Goal: Contribute content

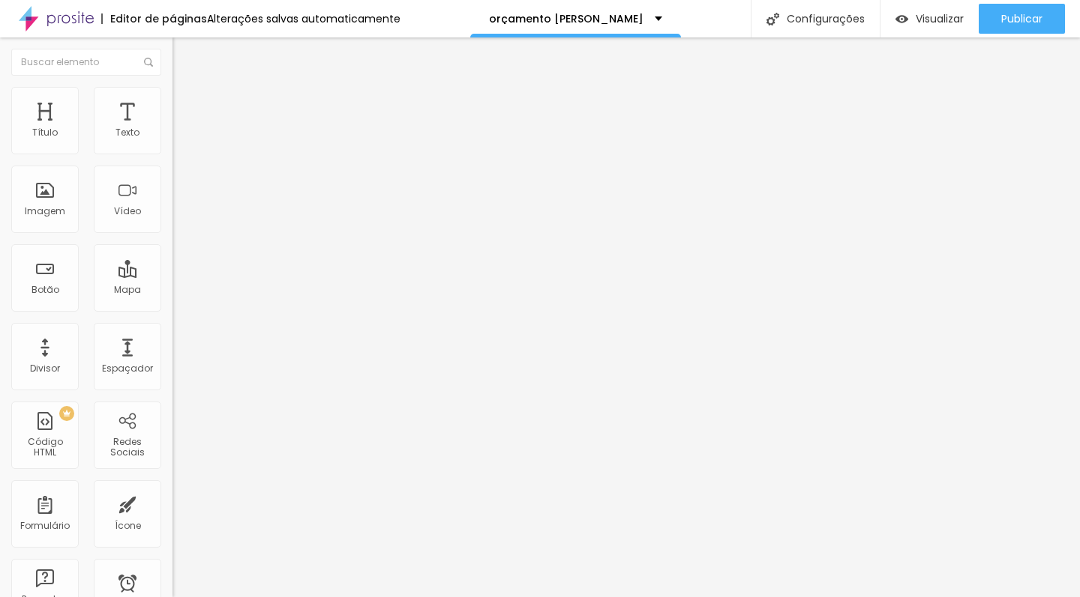
click at [172, 142] on span "Titulo 2" at bounding box center [196, 132] width 49 height 19
click at [172, 155] on span "Titulo 3" at bounding box center [193, 146] width 42 height 17
type input "21"
type input "20"
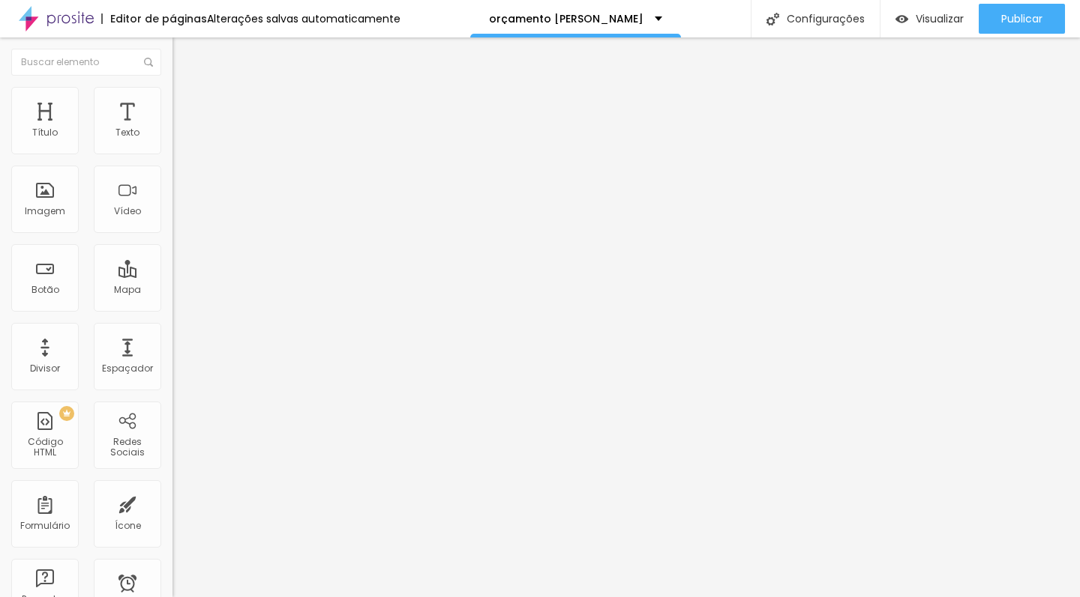
type input "20"
type input "19"
type input "18"
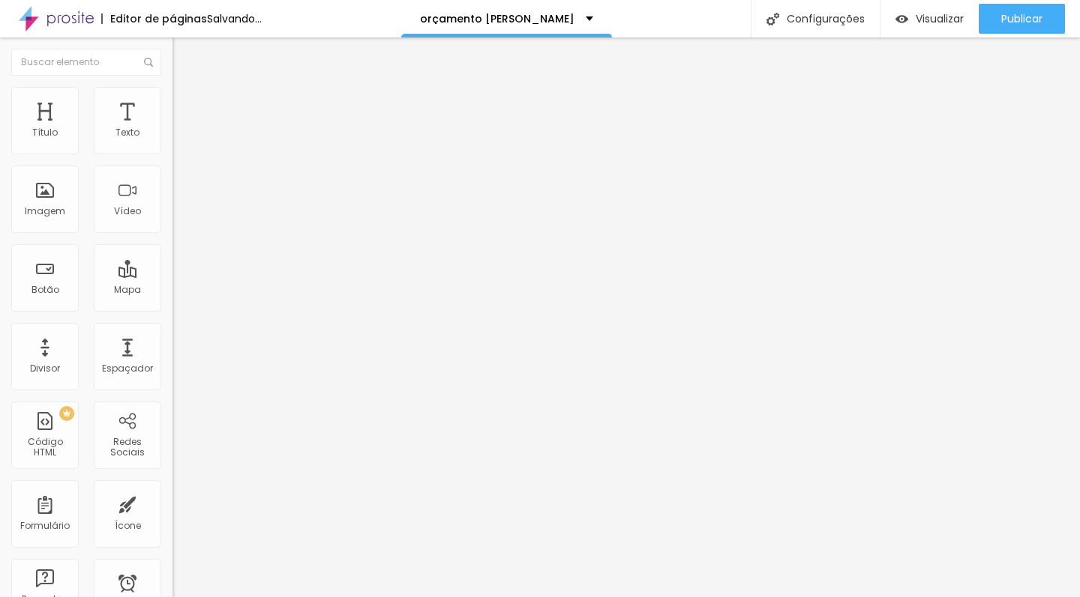
type input "17"
type input "16"
type input "15"
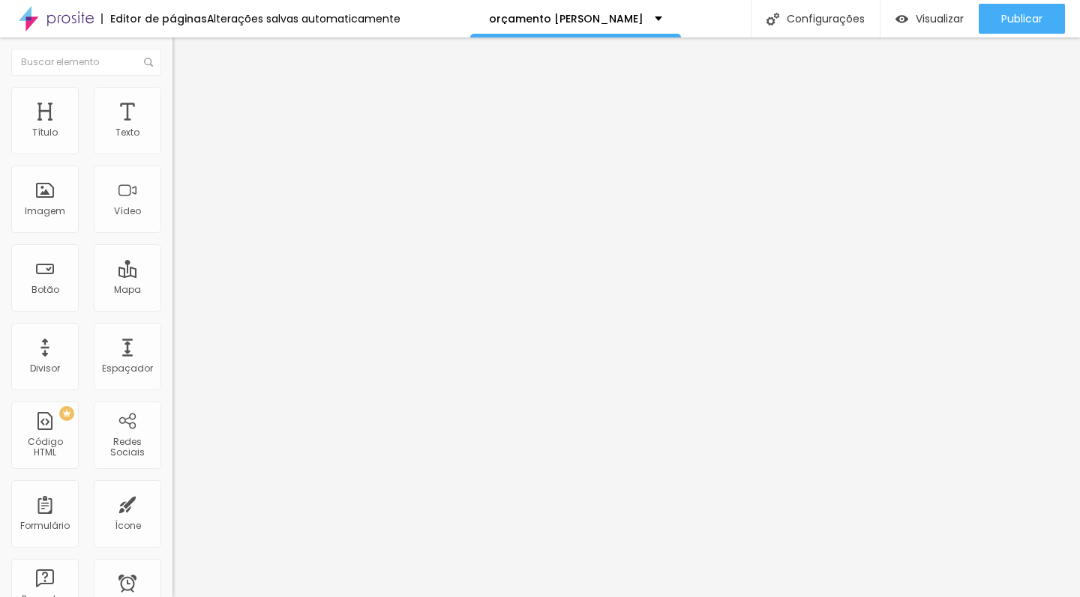
type input "15"
type input "16"
click at [172, 357] on input "range" at bounding box center [220, 363] width 97 height 12
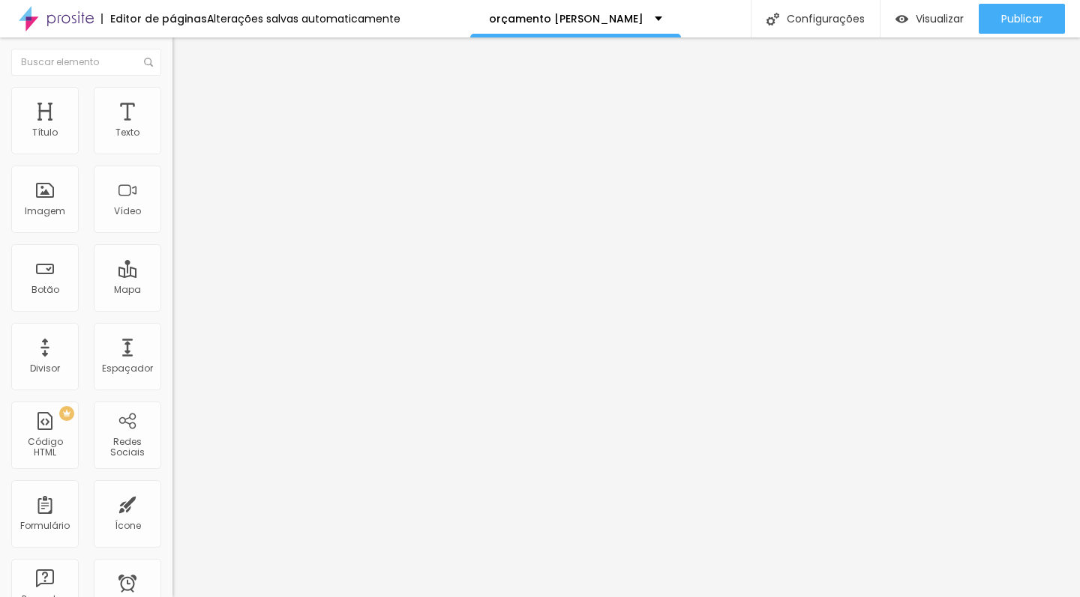
type input "34"
click at [172, 357] on input "range" at bounding box center [220, 363] width 97 height 12
type input "32"
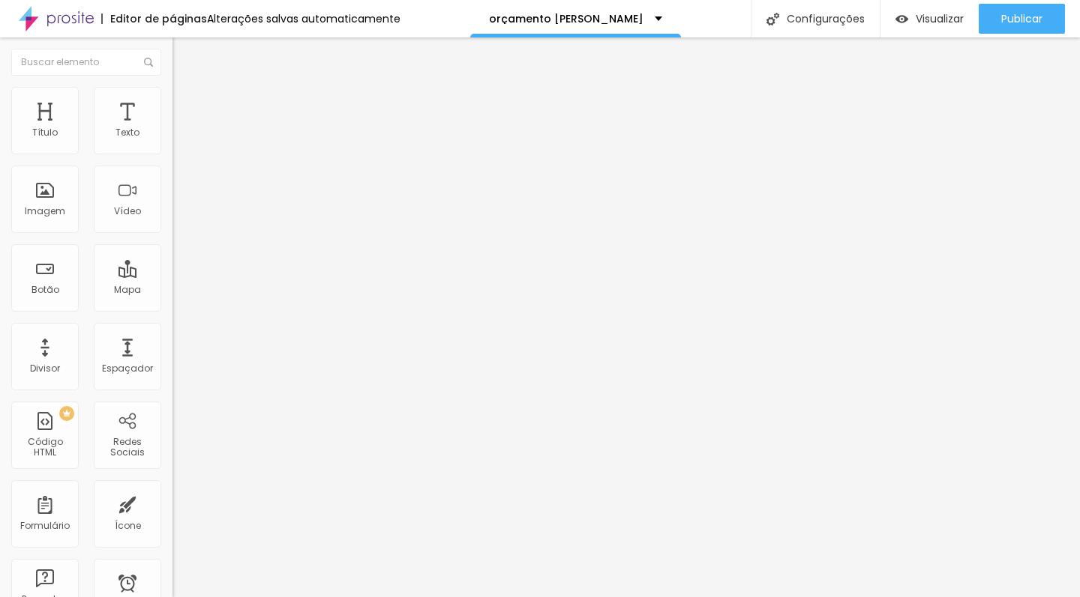
type input "30"
type input "29"
type input "25"
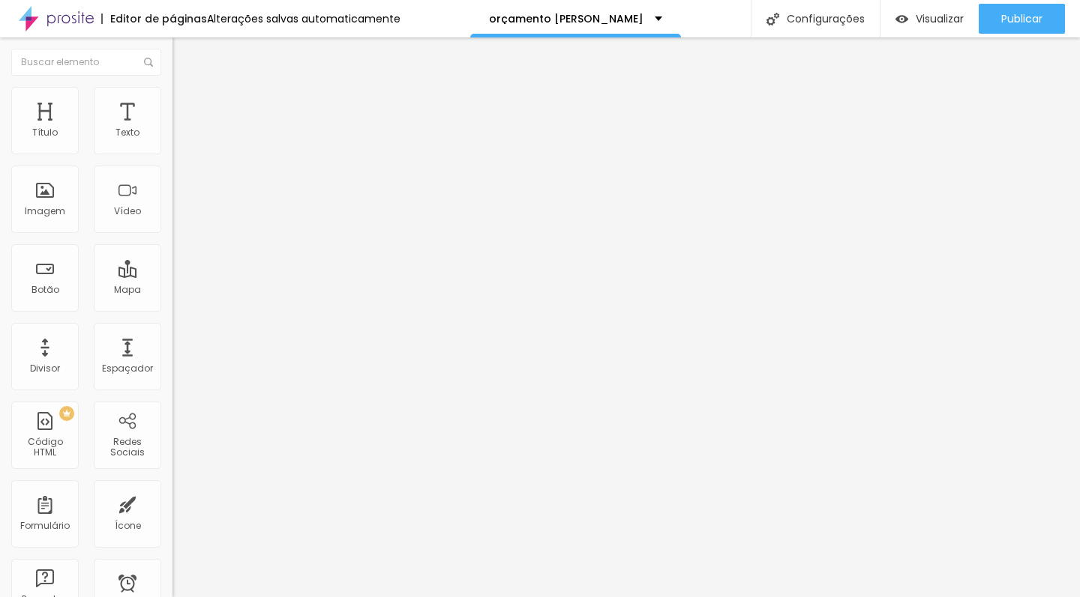
type input "25"
type input "18"
type input "15"
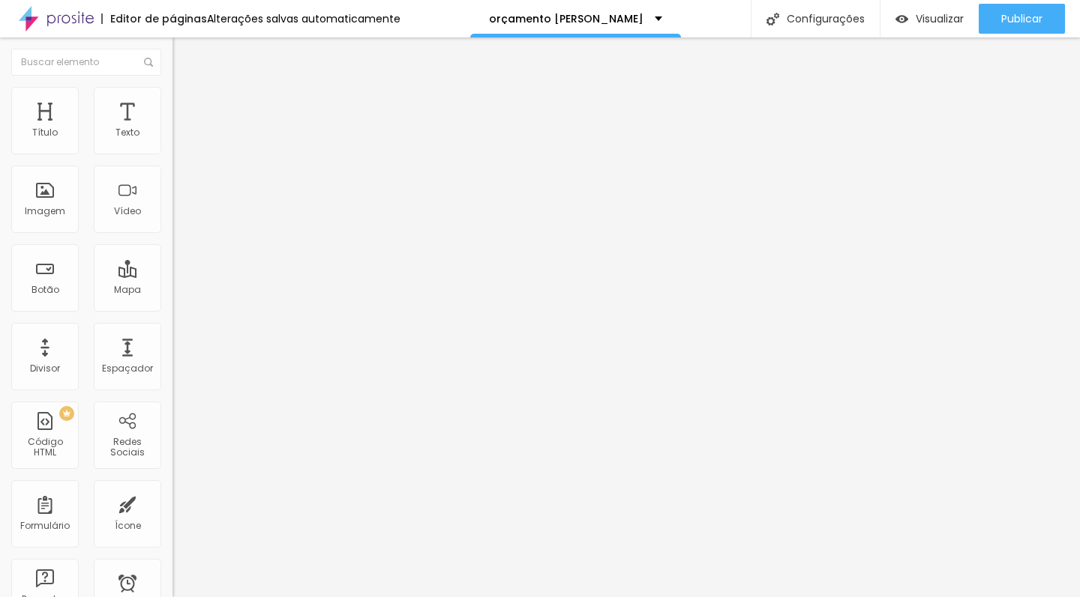
type input "14"
type input "15"
type input "16"
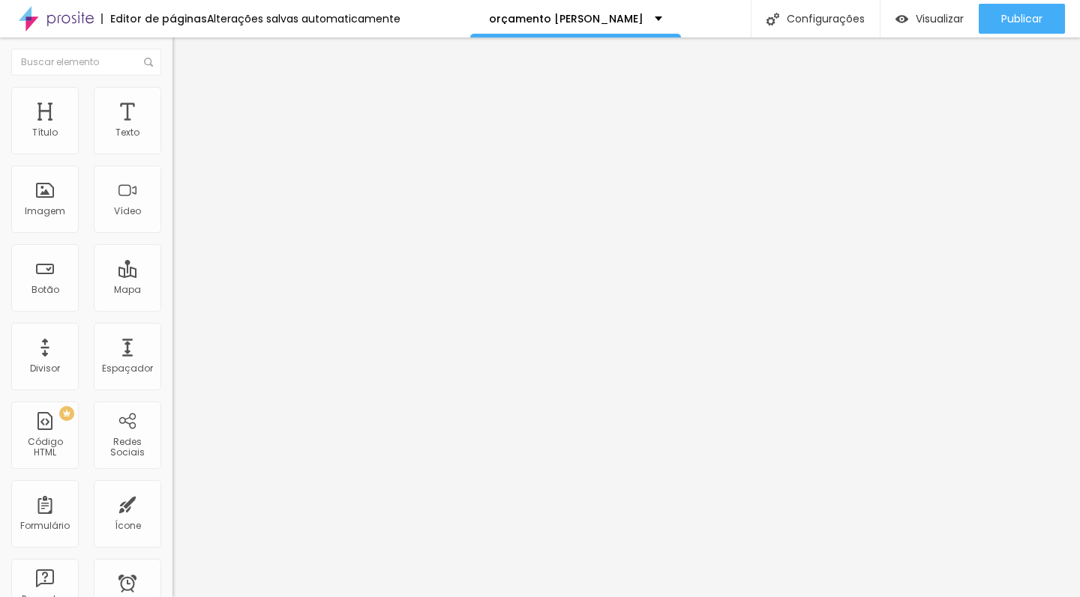
type input "16"
type input "17"
type input "18"
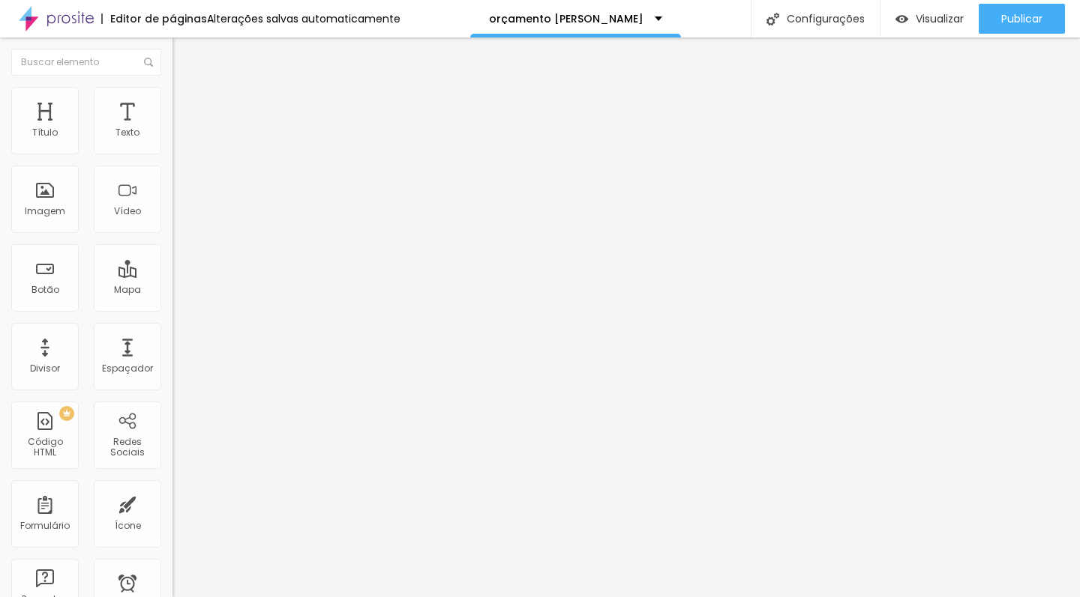
type input "19"
type input "20"
type input "21"
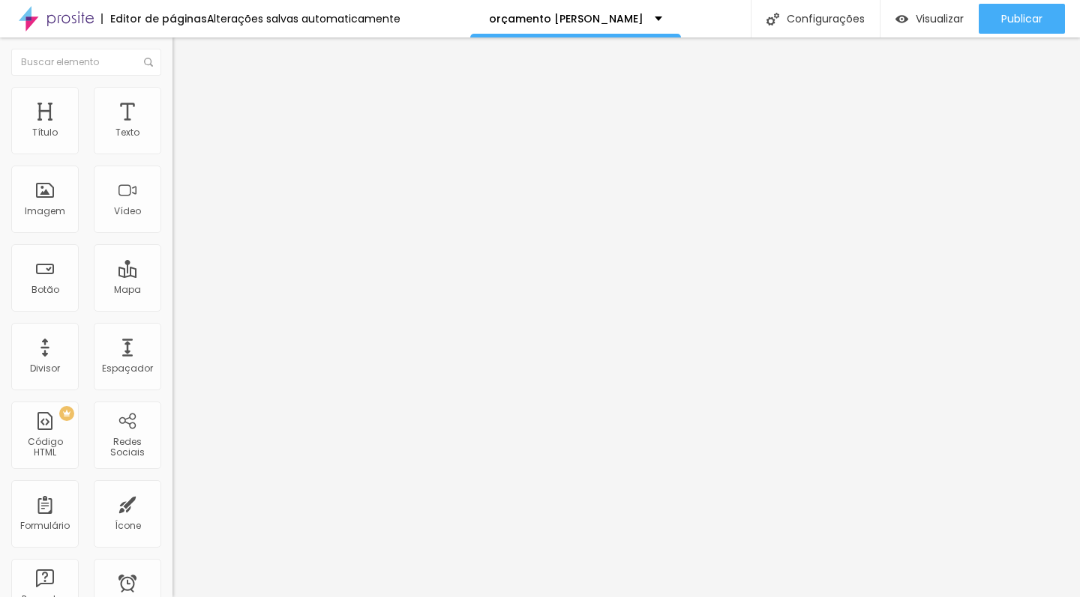
type input "21"
type input "22"
type input "23"
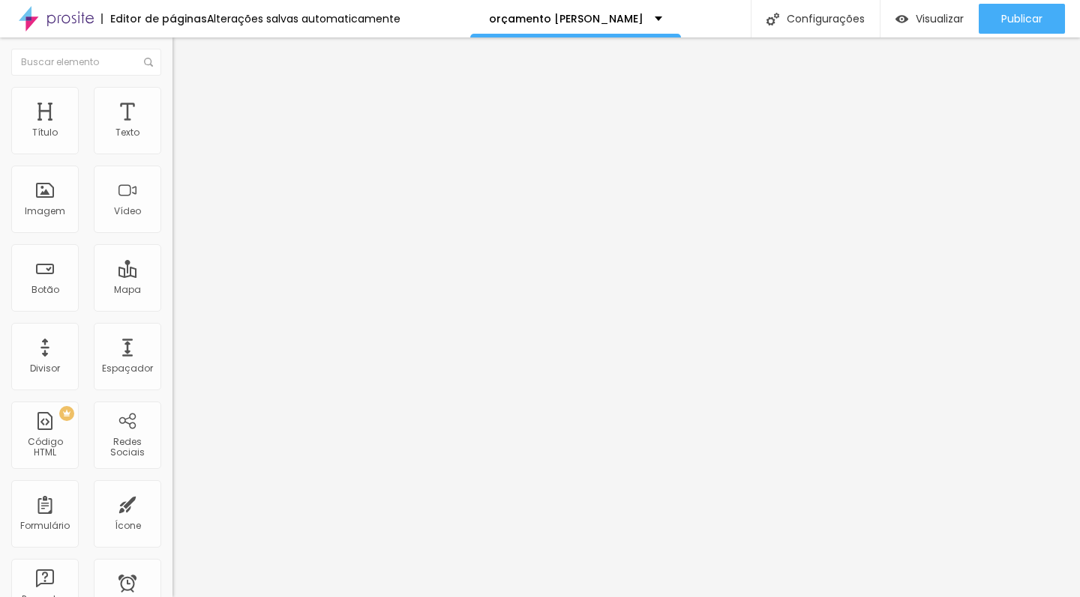
type input "24"
type input "25"
drag, startPoint x: 56, startPoint y: 313, endPoint x: 46, endPoint y: 310, distance: 11.1
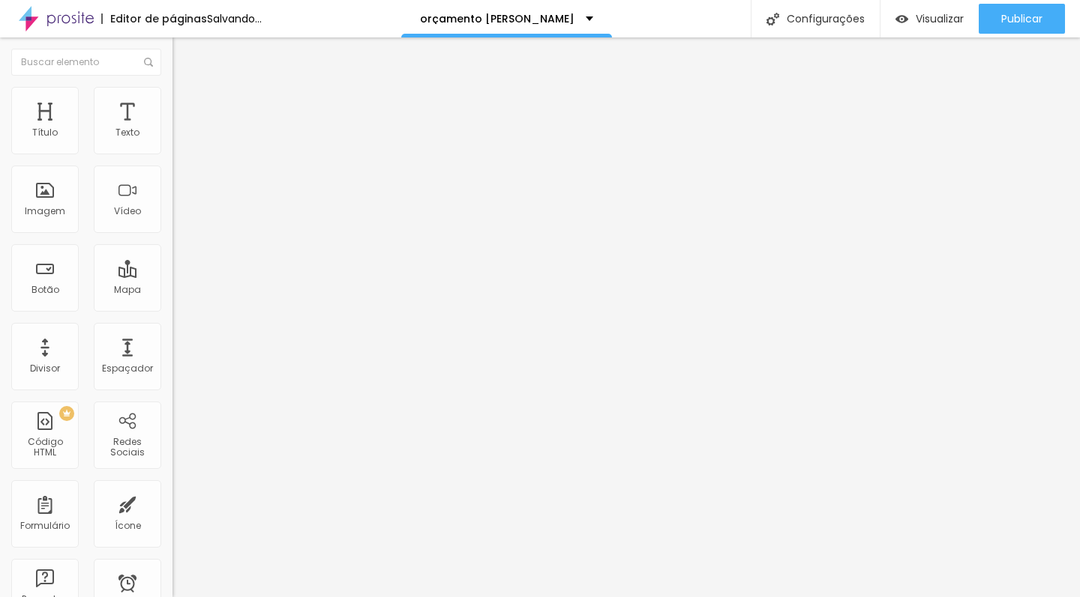
type input "25"
click at [172, 357] on div at bounding box center [258, 363] width 172 height 13
click at [172, 167] on span "Titulo 4" at bounding box center [192, 159] width 40 height 15
type input "21"
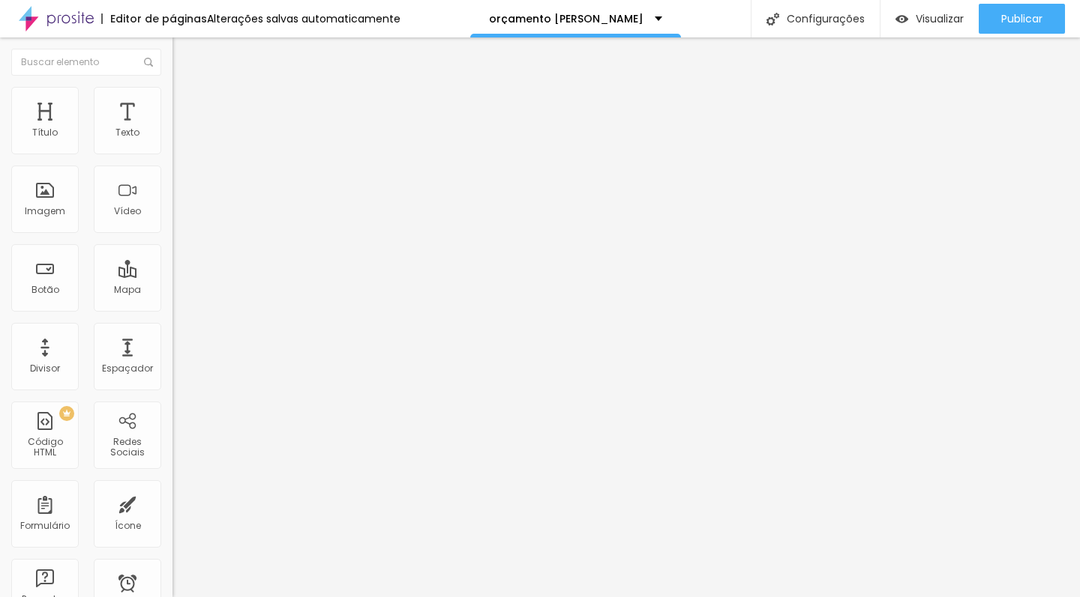
type input "20"
type input "19"
type input "18"
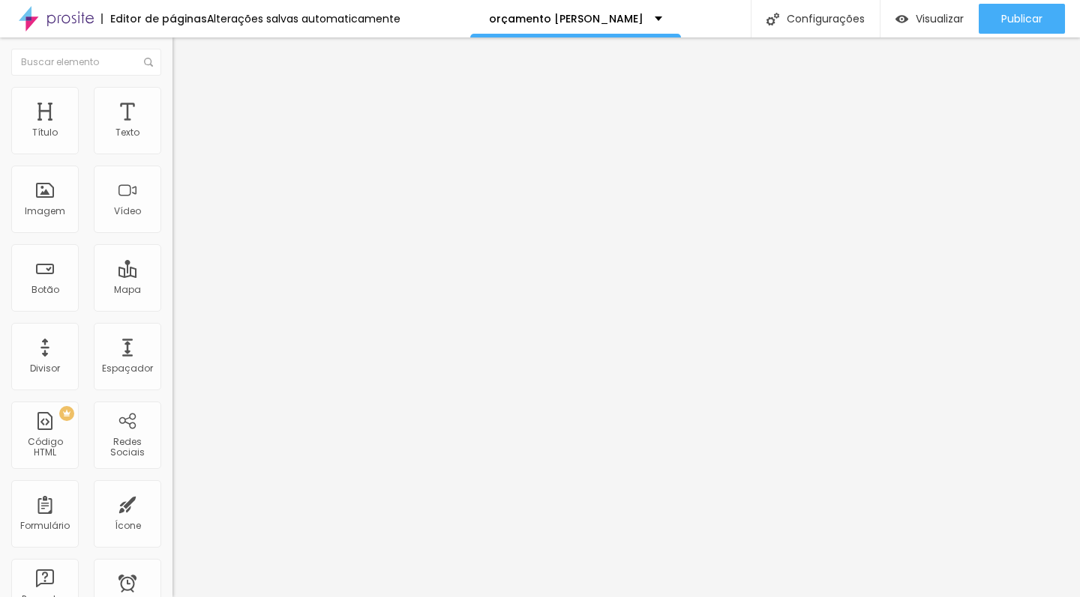
type input "18"
type input "17"
type input "16"
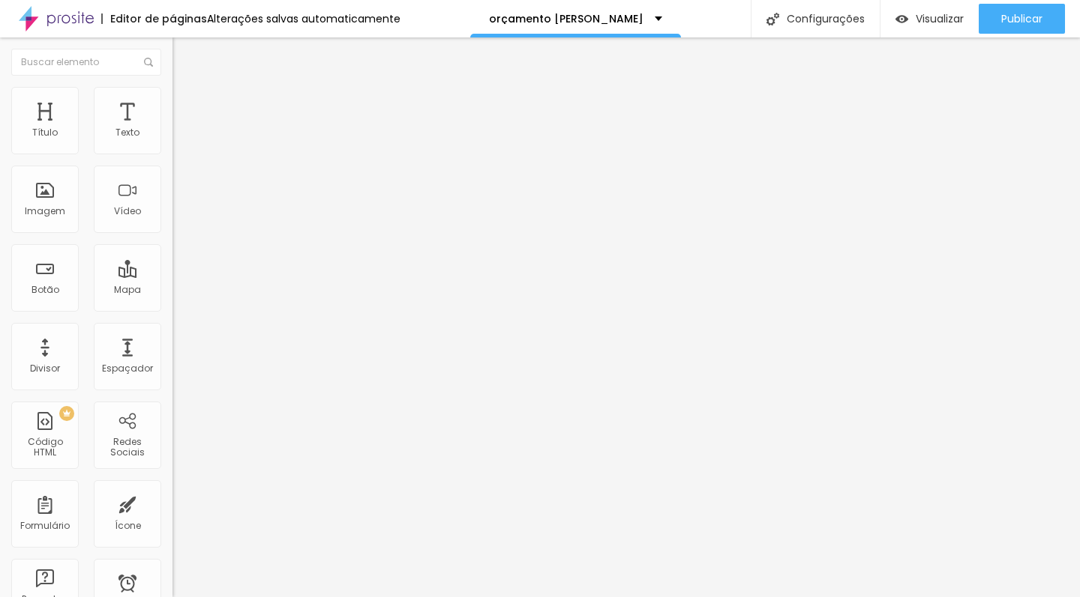
type input "15"
type input "14"
drag, startPoint x: 43, startPoint y: 318, endPoint x: 34, endPoint y: 318, distance: 8.2
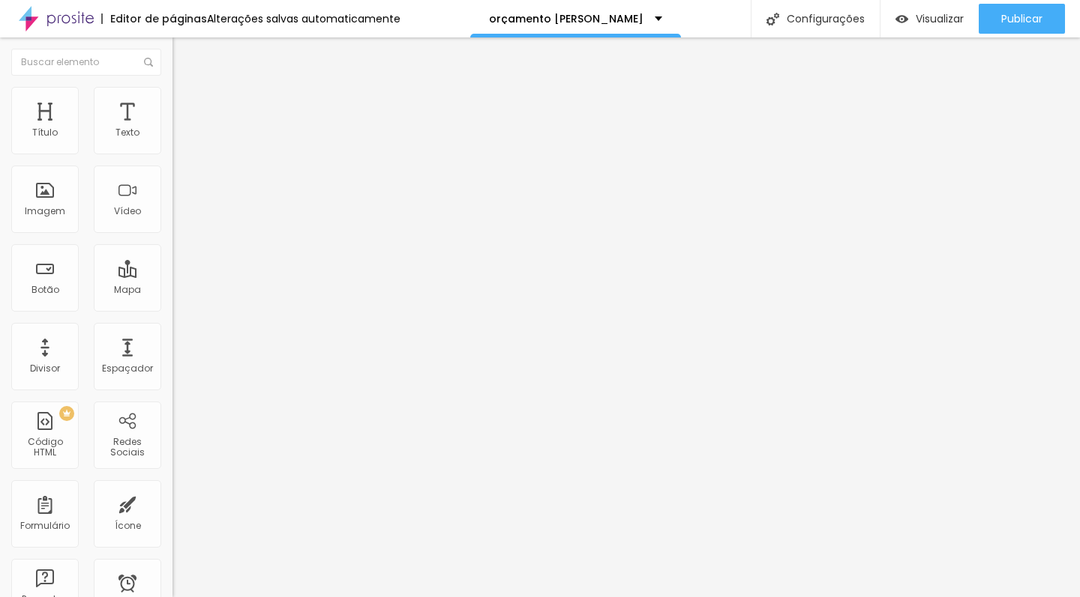
type input "14"
click at [172, 358] on input "range" at bounding box center [220, 364] width 97 height 12
type input "13.8"
type input "11.4"
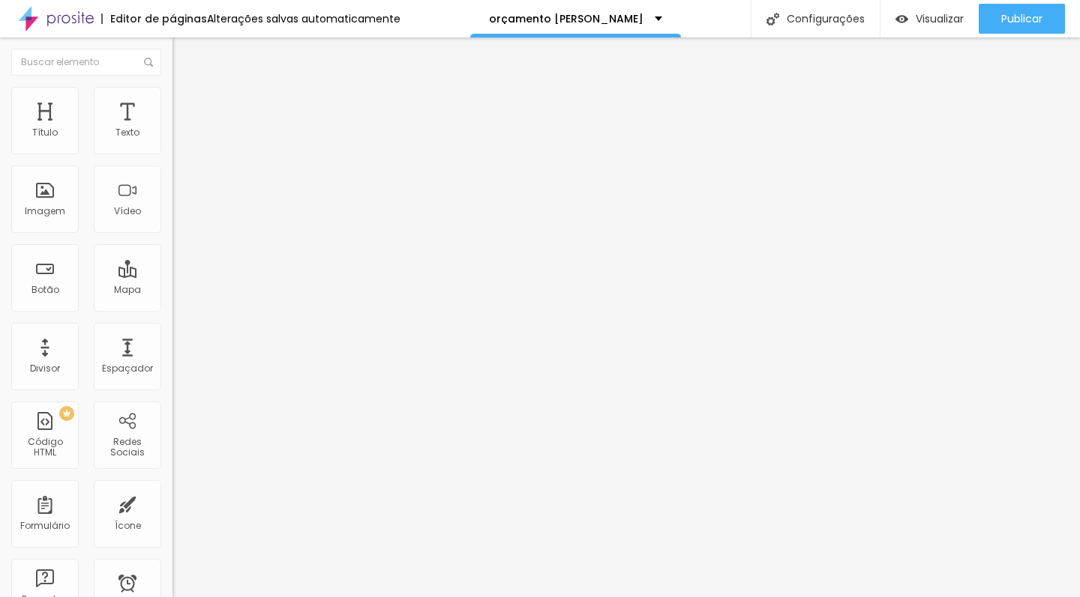
type input "11.4"
type input "9.7"
type input "9.4"
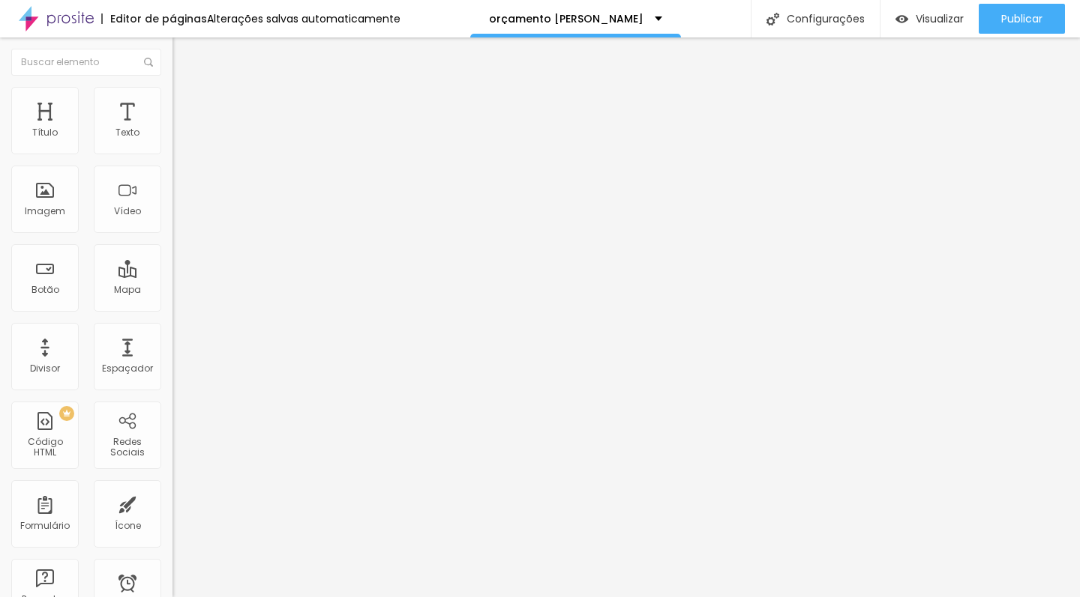
type input "9.2"
type input "9.1"
type input "8.9"
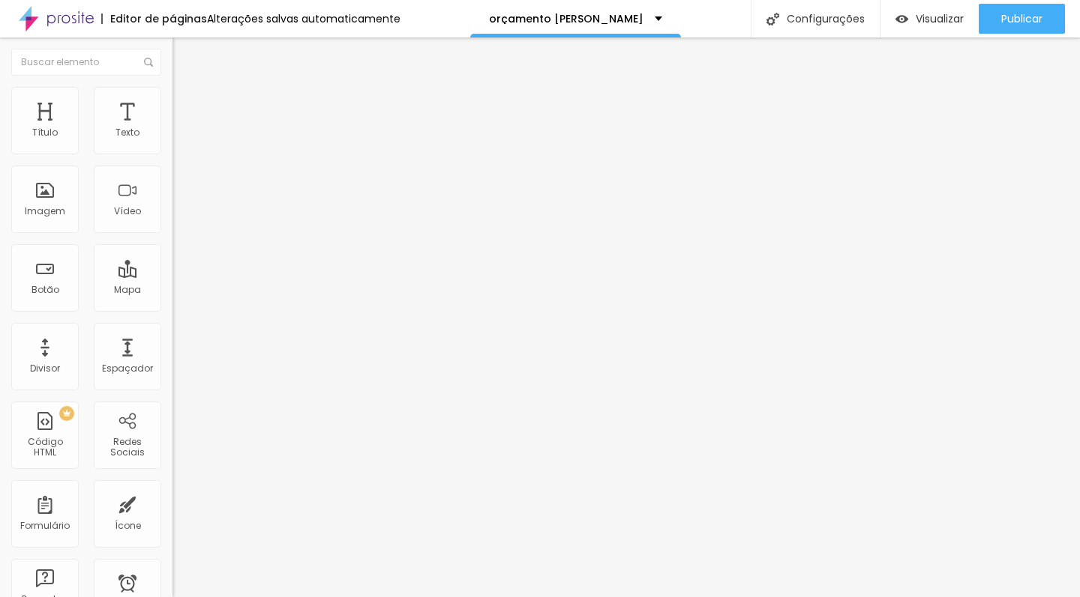
type input "8.9"
type input "9.1"
type input "9.2"
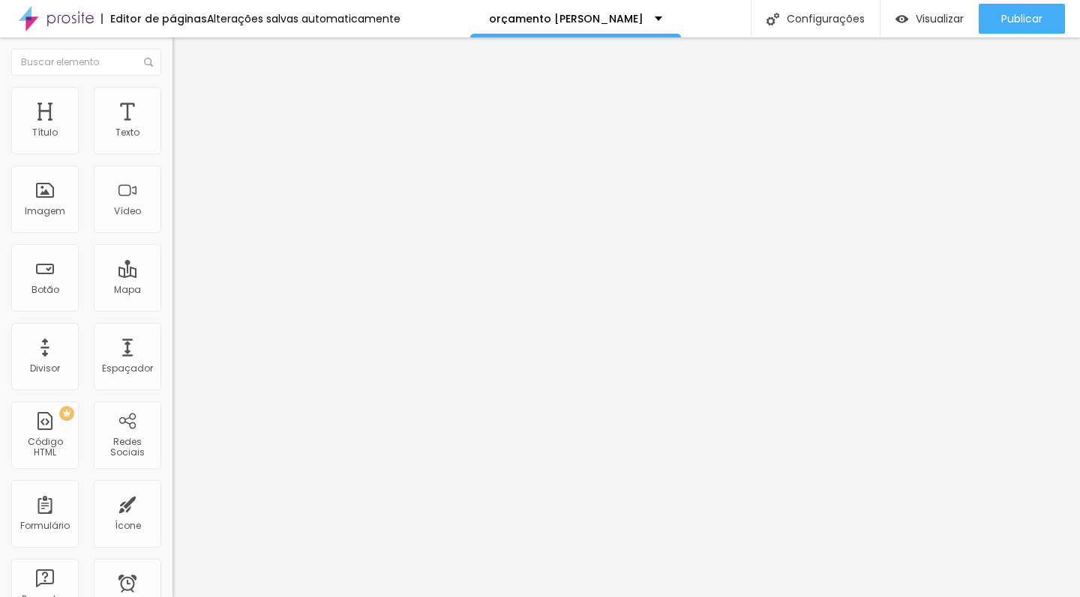
type input "9.4"
type input "9.5"
drag, startPoint x: 100, startPoint y: 350, endPoint x: 79, endPoint y: 349, distance: 21.8
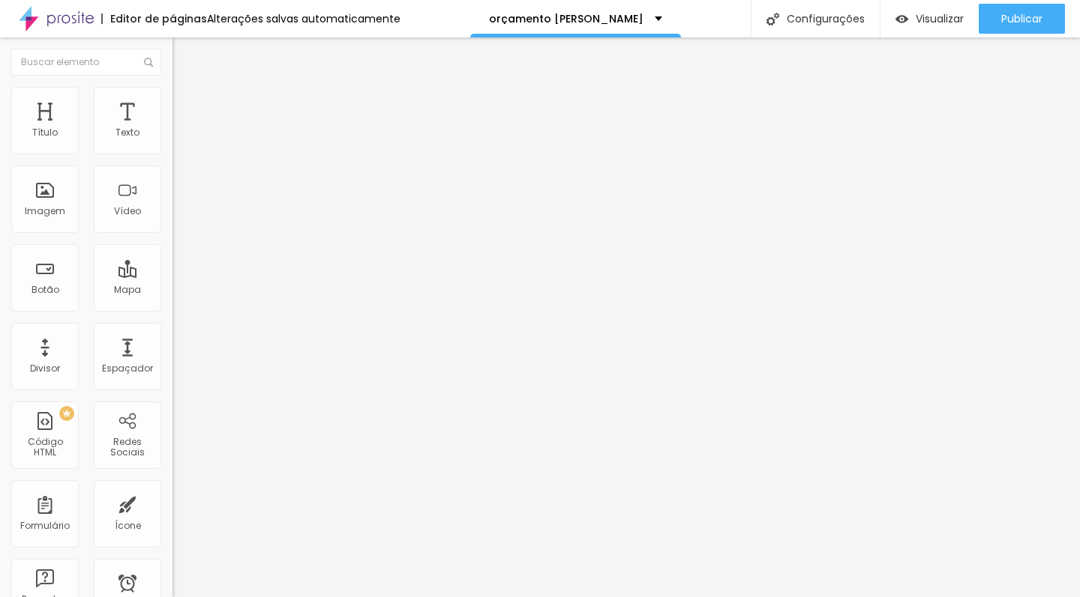
type input "9.5"
click at [172, 570] on input "range" at bounding box center [220, 576] width 97 height 12
type input "1.2"
type input "1.1"
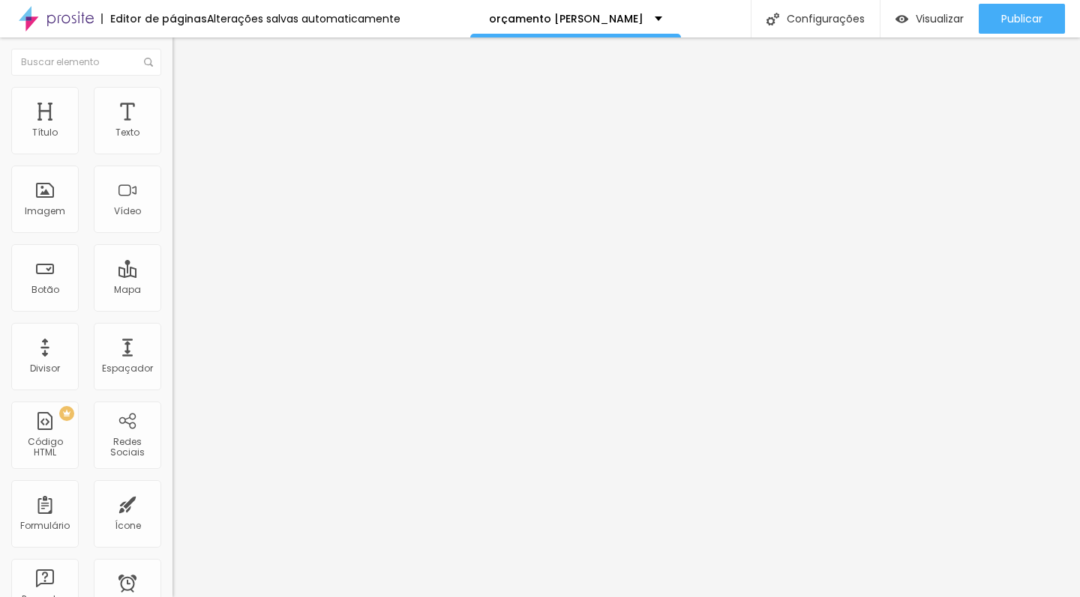
type input "1.1"
type input "1"
type input "0.9"
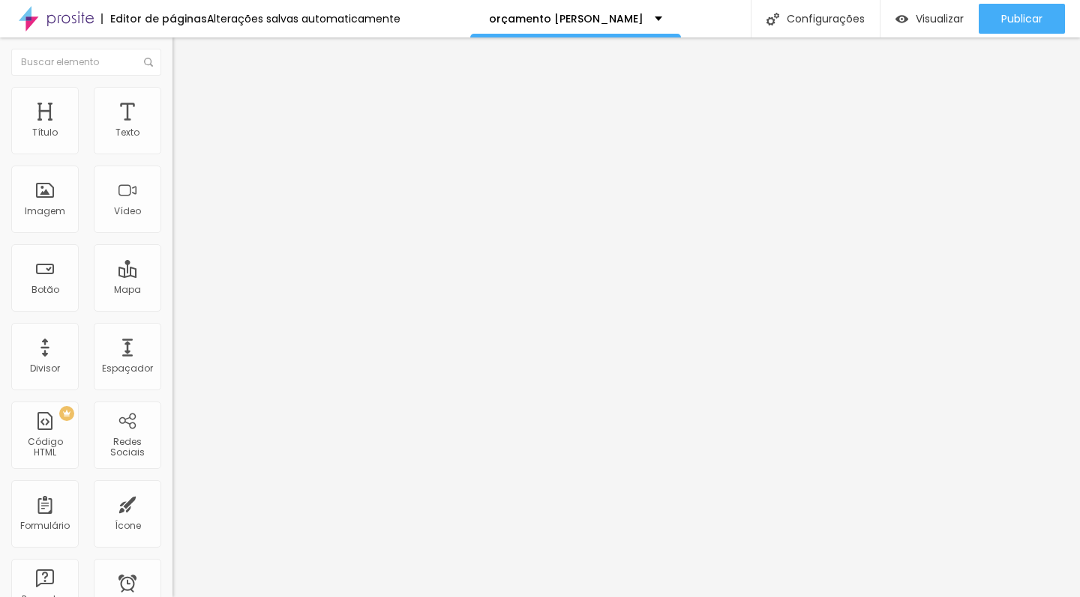
type input "0.8"
type input "0.6"
type input "0.5"
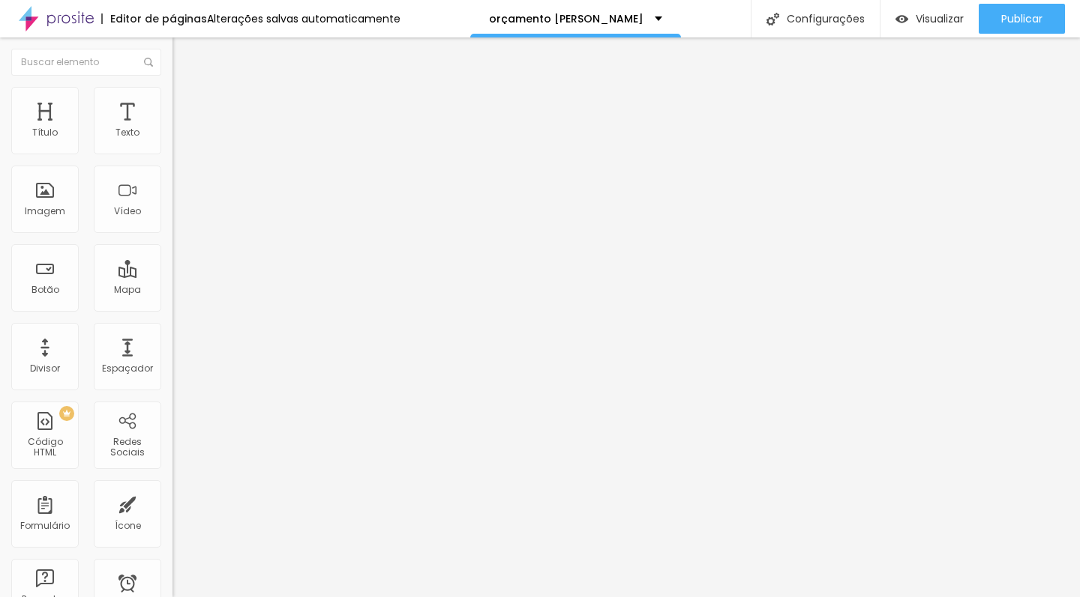
type input "0.5"
type input "0.6"
type input "0.5"
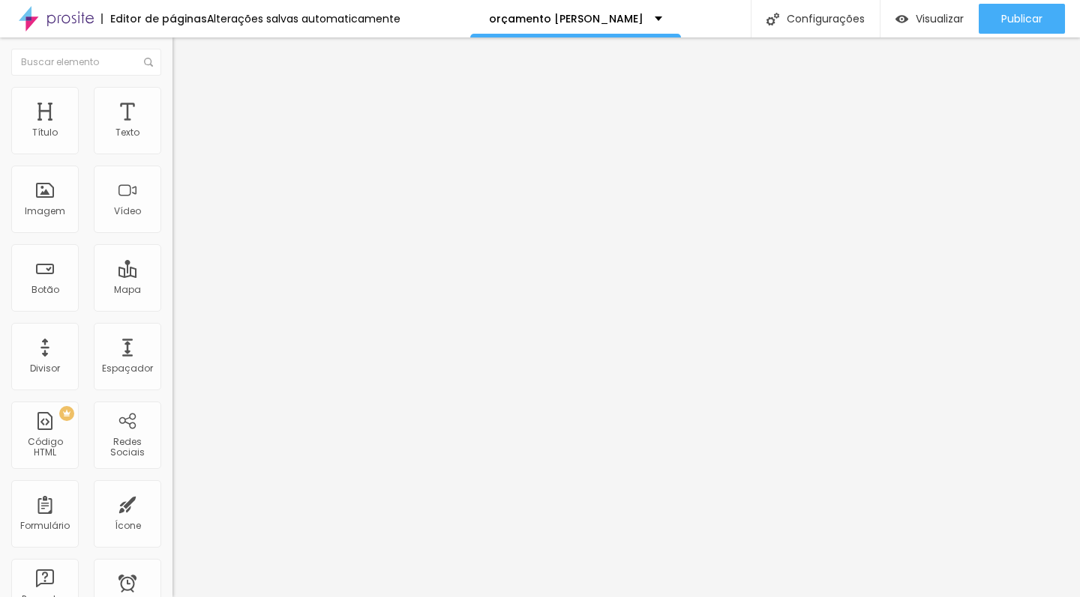
drag, startPoint x: 82, startPoint y: 382, endPoint x: 1, endPoint y: 387, distance: 81.9
type input "0.5"
click at [172, 387] on div "Tamanho Titulo 1 H1 Titulo 2 H2 Titulo 3 H3 Titulo 4 H4 Titulo 5 H5 Titulo 6 H6…" at bounding box center [258, 567] width 172 height 930
drag, startPoint x: 28, startPoint y: 416, endPoint x: 88, endPoint y: 416, distance: 60.7
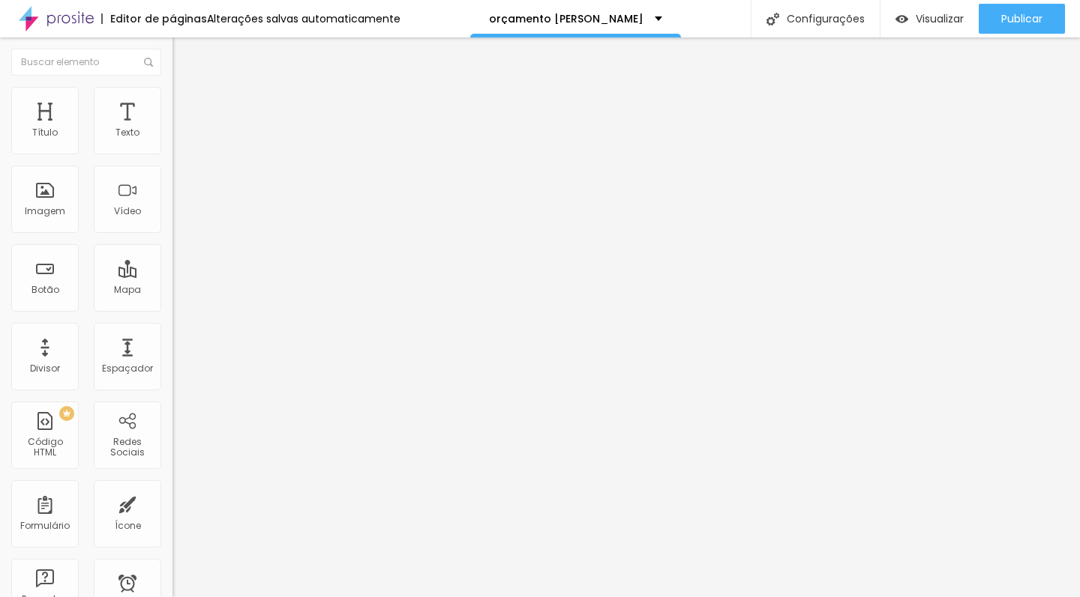
click at [184, 53] on img "button" at bounding box center [190, 55] width 12 height 12
type input "23"
type input "22"
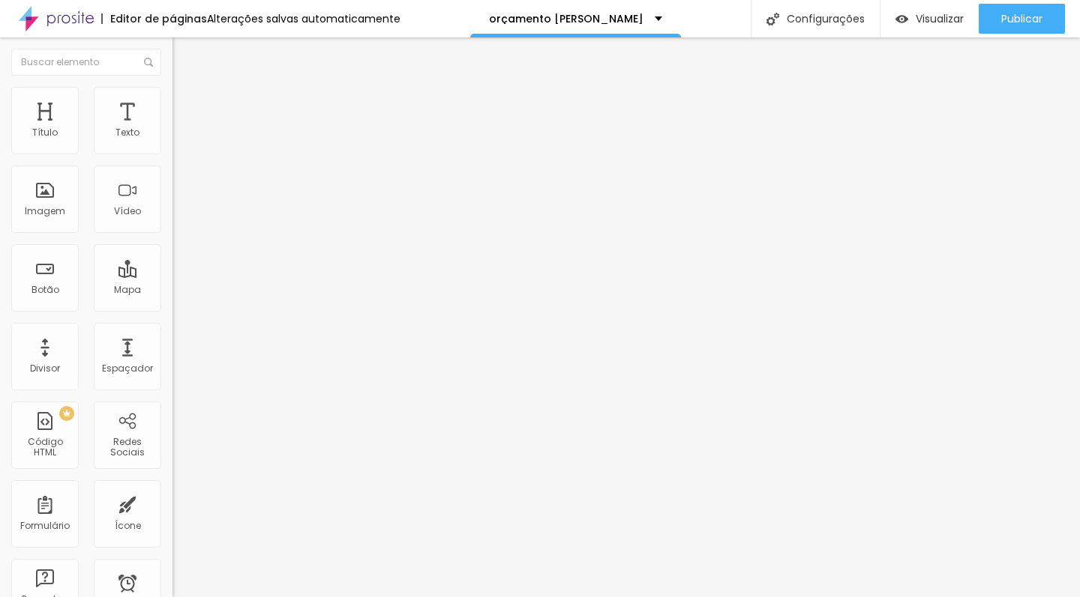
type input "21"
type input "20"
type input "19"
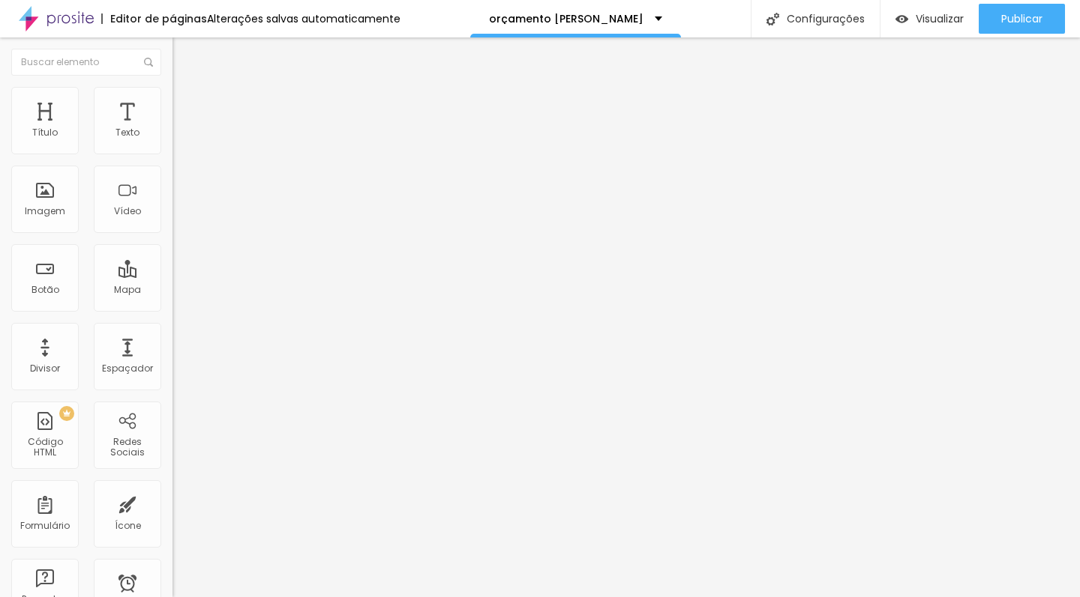
type input "19"
type input "18"
type input "17"
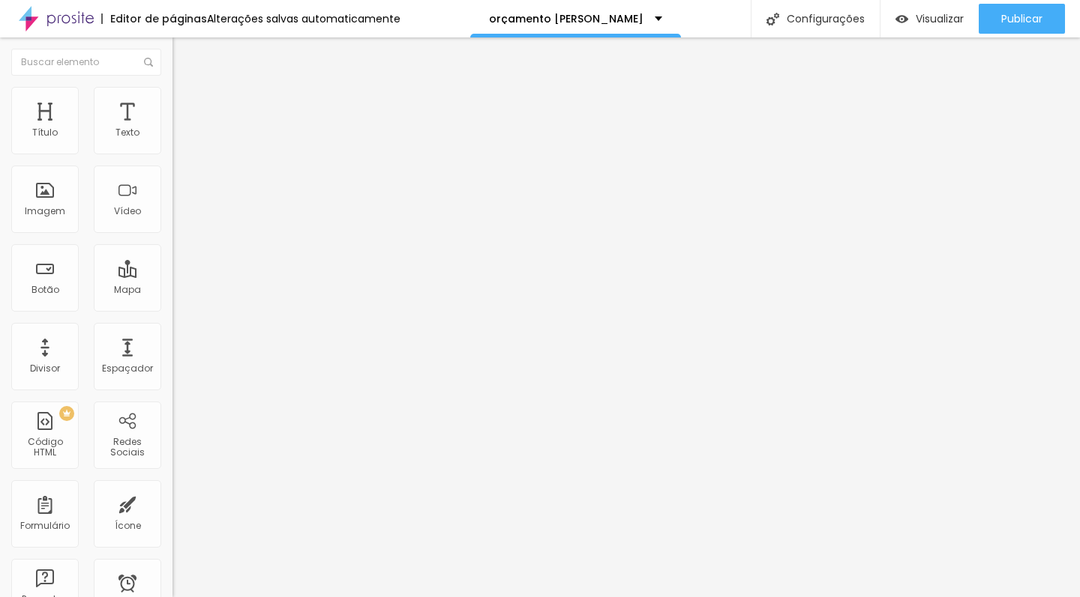
type input "17"
click at [172, 354] on input "range" at bounding box center [220, 360] width 97 height 12
type input "21"
type input "20"
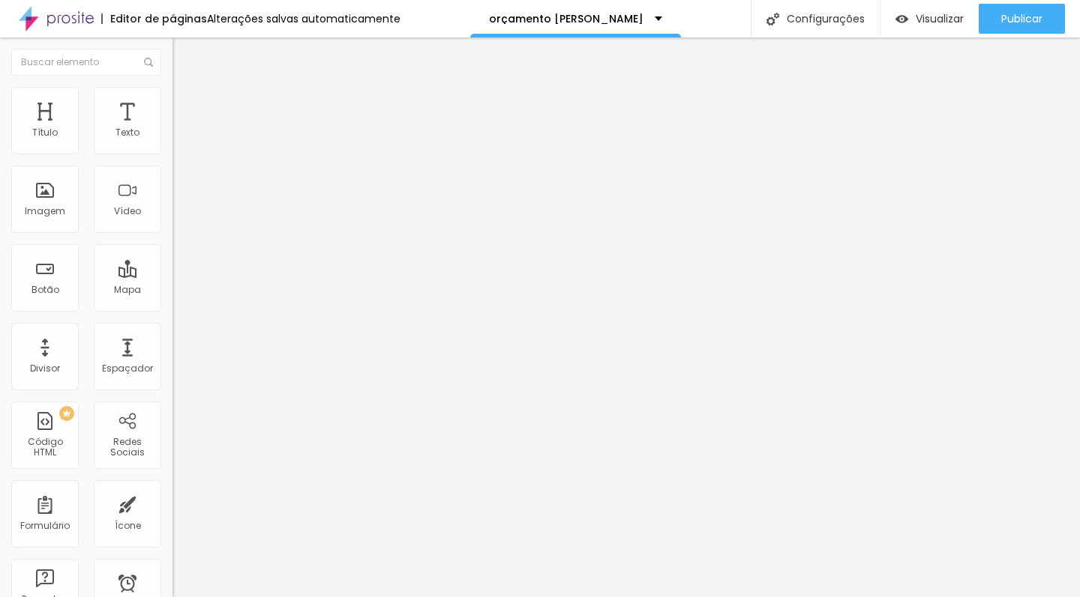
type input "20"
click at [172, 354] on input "range" at bounding box center [220, 360] width 97 height 12
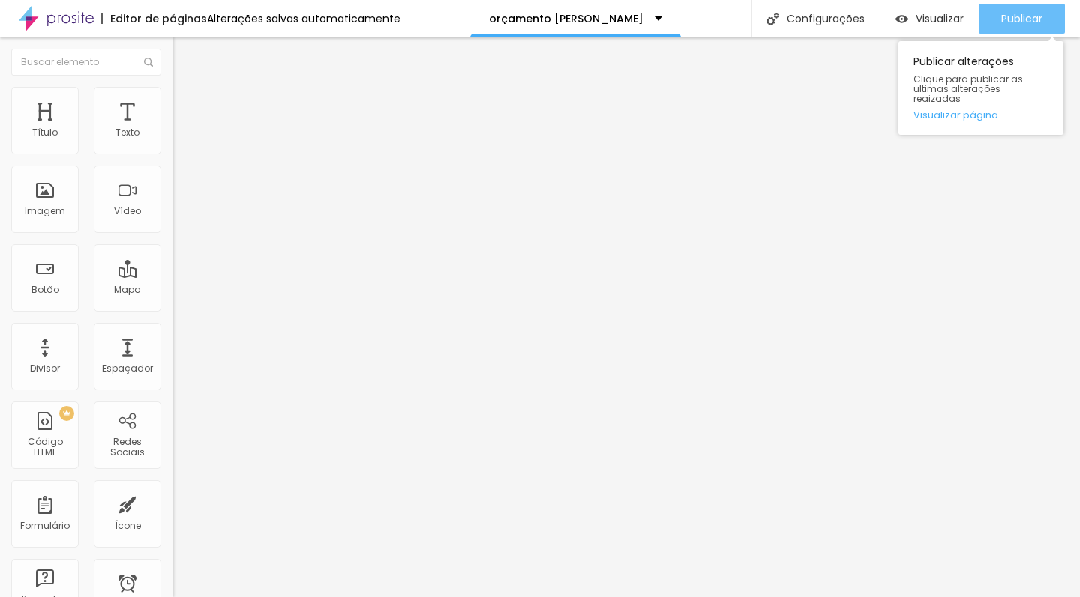
click at [1015, 13] on span "Publicar" at bounding box center [1021, 19] width 41 height 12
click at [1015, 14] on span "Publicar" at bounding box center [1021, 19] width 41 height 12
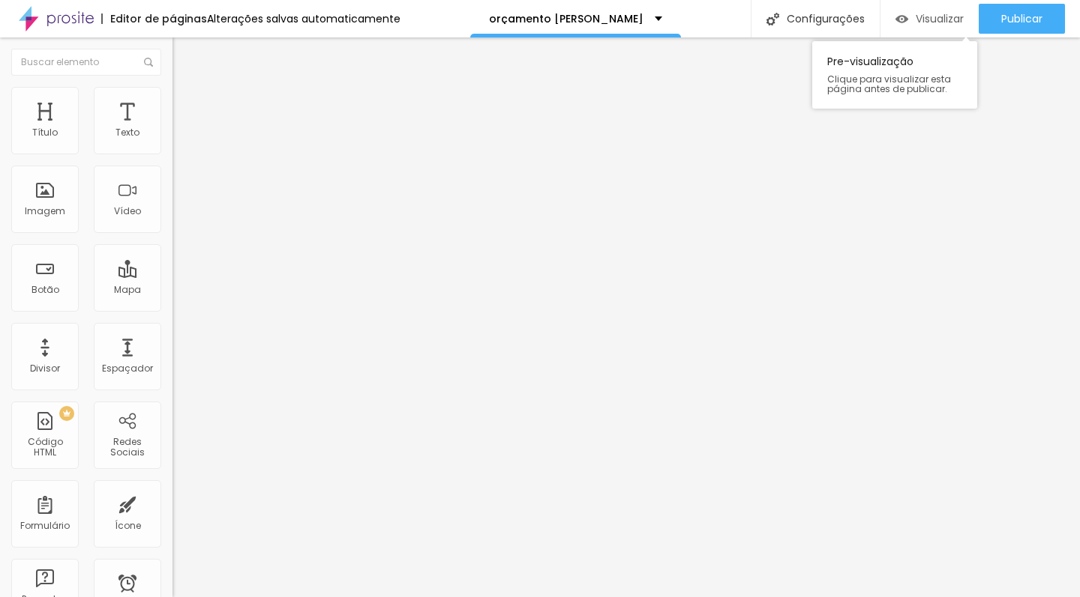
click at [935, 19] on span "Visualizar" at bounding box center [939, 19] width 48 height 12
